Goal: Information Seeking & Learning: Check status

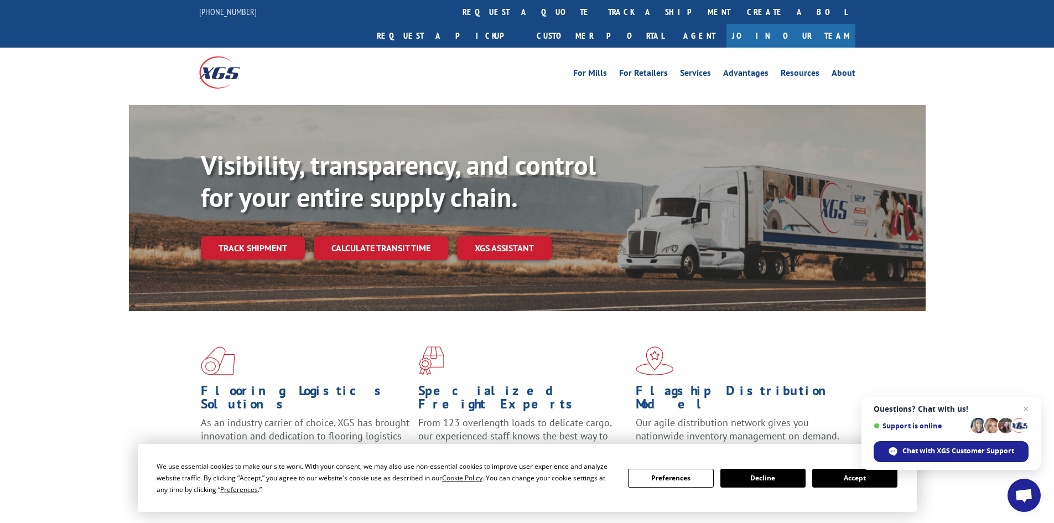
click at [600, 13] on link "track a shipment" at bounding box center [669, 12] width 139 height 24
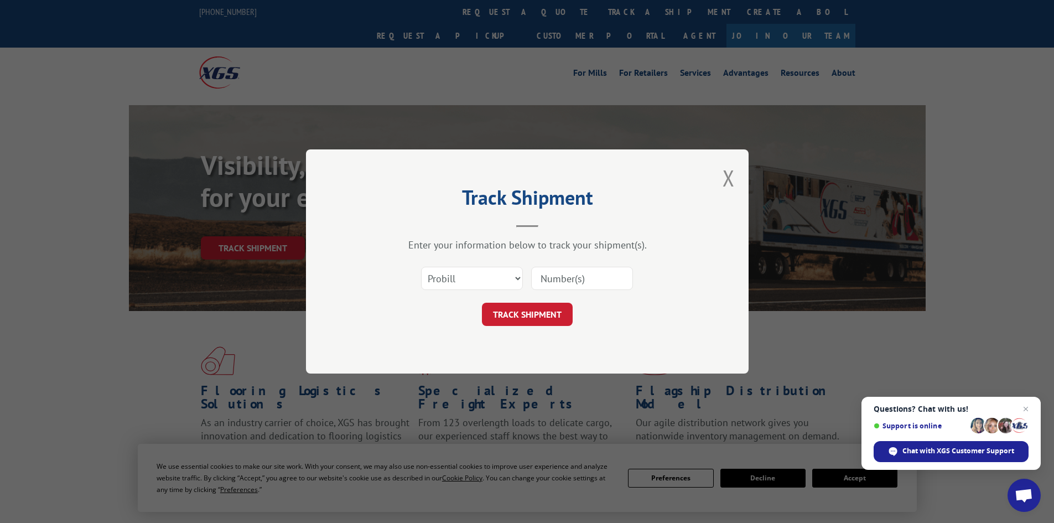
click at [572, 277] on input at bounding box center [582, 278] width 102 height 23
type input "2843754"
click at [487, 277] on select "Select category... Probill BOL PO" at bounding box center [472, 278] width 102 height 23
select select "bol"
click at [421, 267] on select "Select category... Probill BOL PO" at bounding box center [472, 278] width 102 height 23
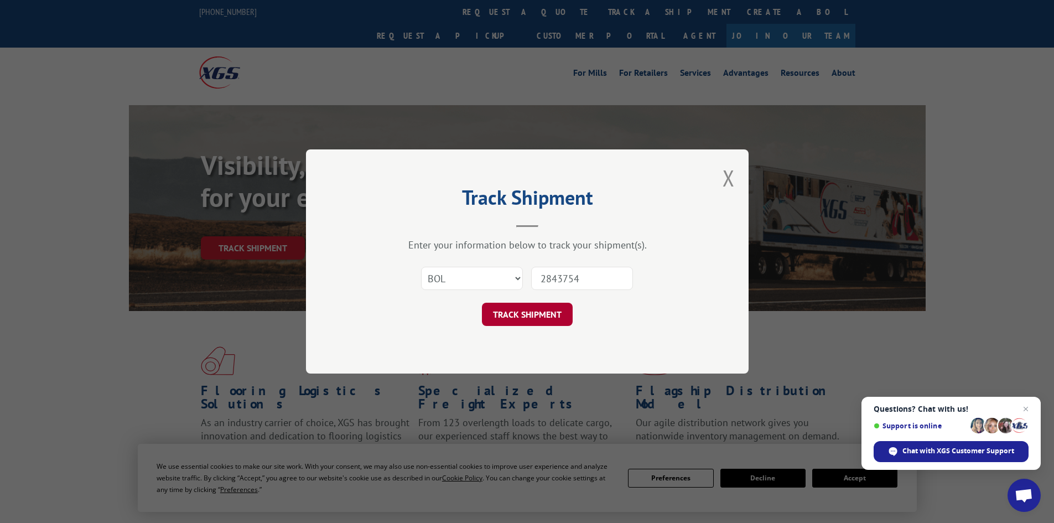
click at [530, 322] on button "TRACK SHIPMENT" at bounding box center [527, 314] width 91 height 23
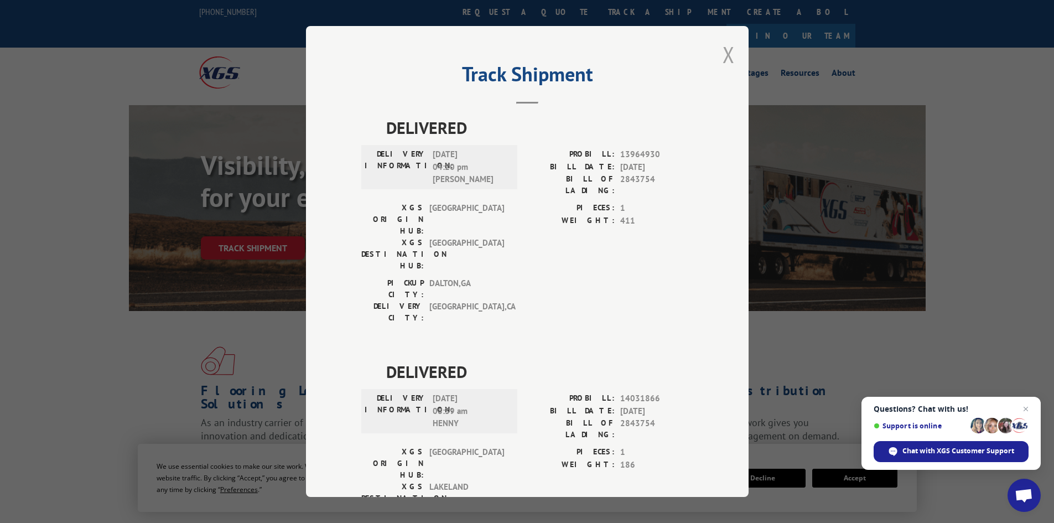
click at [729, 50] on button "Close modal" at bounding box center [729, 54] width 12 height 29
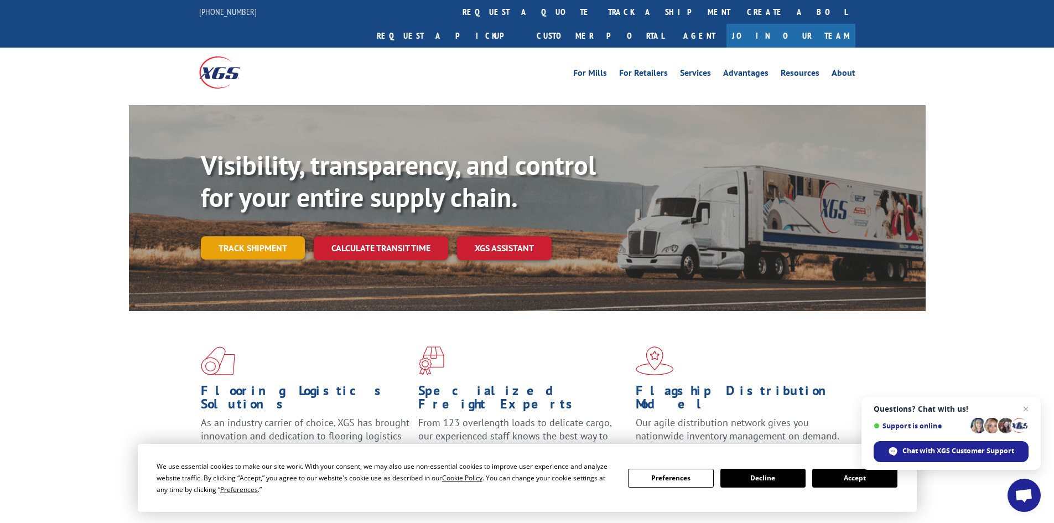
click at [268, 236] on link "Track shipment" at bounding box center [253, 247] width 104 height 23
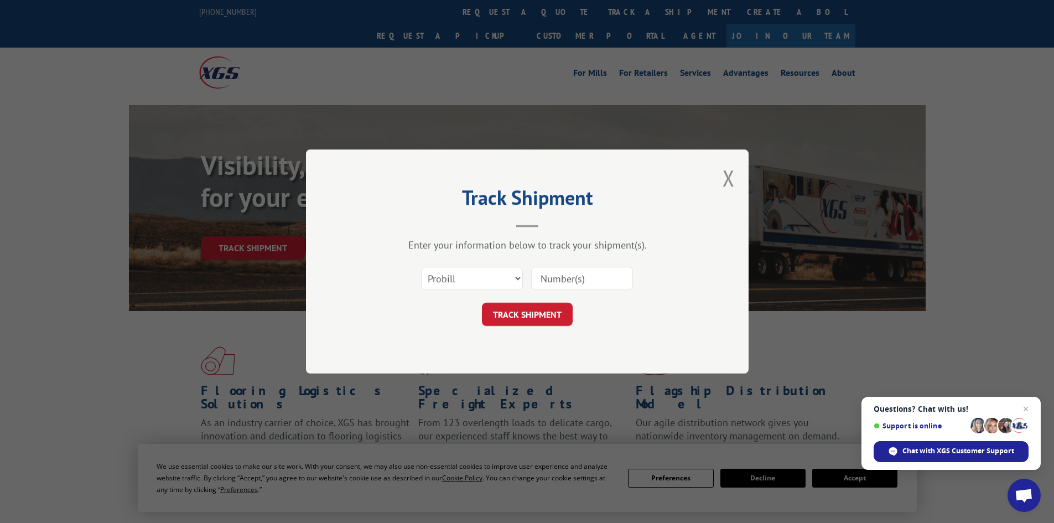
click at [579, 283] on input at bounding box center [582, 278] width 102 height 23
type input "2844032"
click at [462, 279] on select "Select category... Probill BOL PO" at bounding box center [472, 278] width 102 height 23
select select "bol"
click at [421, 267] on select "Select category... Probill BOL PO" at bounding box center [472, 278] width 102 height 23
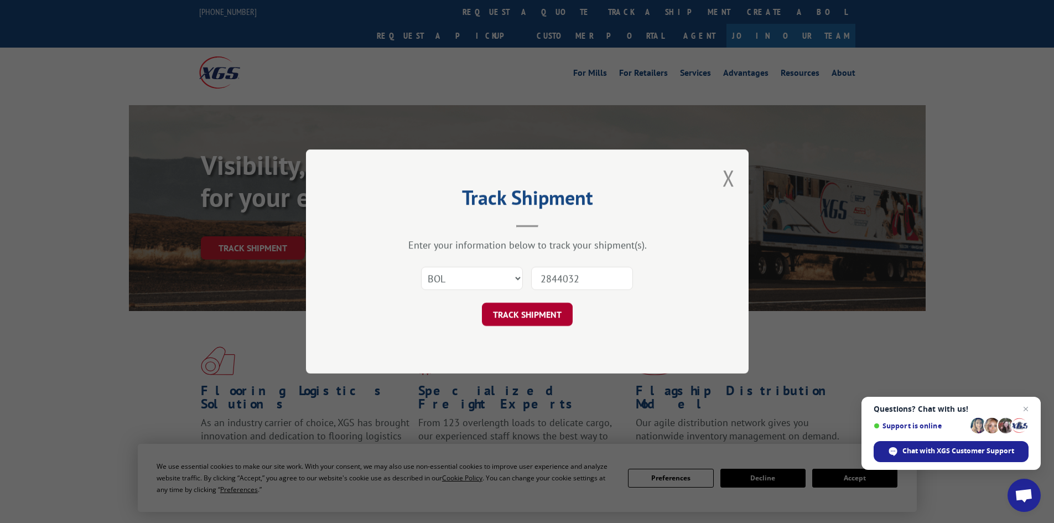
click at [530, 314] on button "TRACK SHIPMENT" at bounding box center [527, 314] width 91 height 23
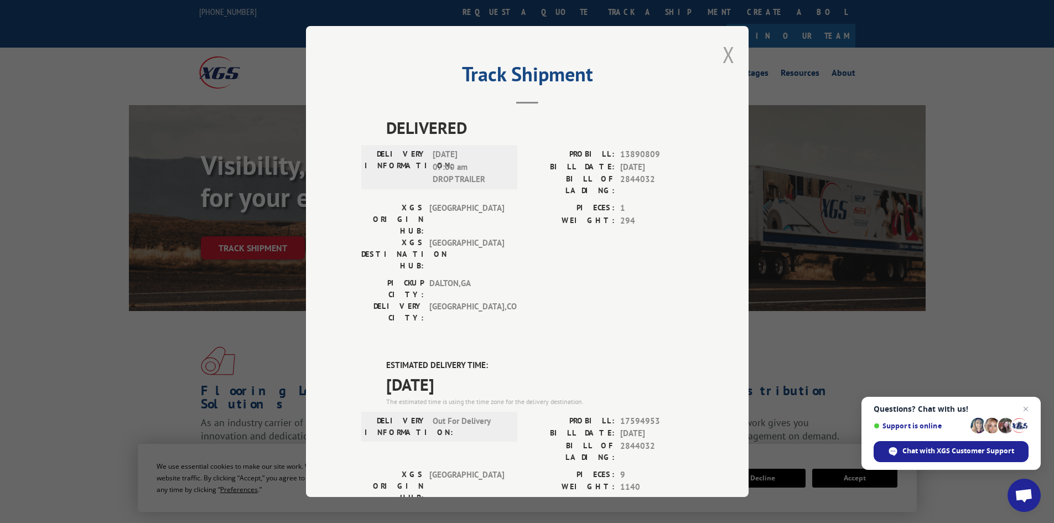
click at [727, 57] on button "Close modal" at bounding box center [729, 54] width 12 height 29
